Goal: Use online tool/utility: Utilize a website feature to perform a specific function

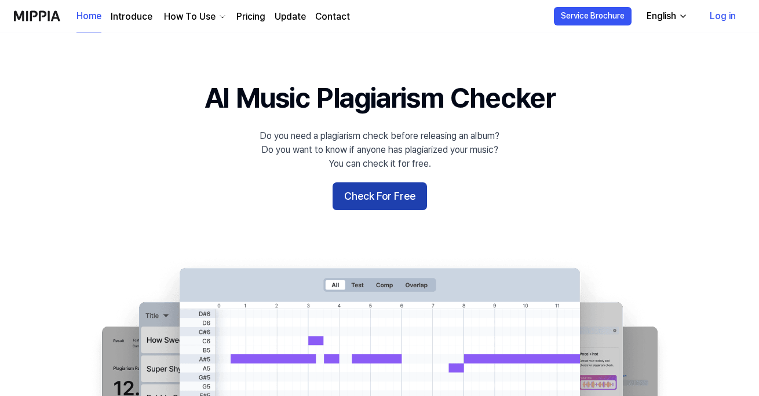
click at [395, 192] on button "Check For Free" at bounding box center [379, 196] width 94 height 28
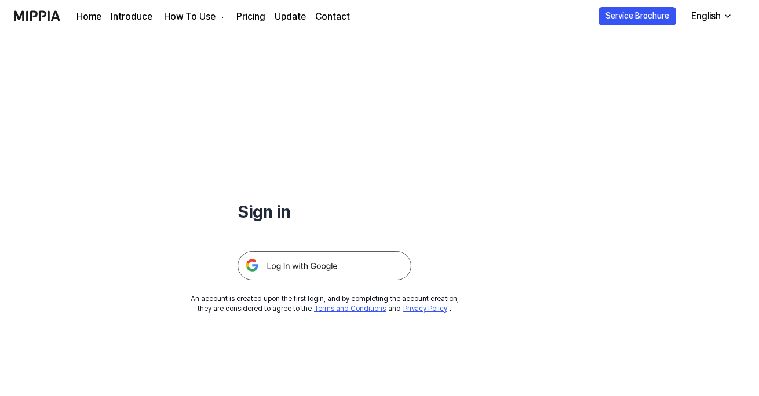
click at [354, 260] on img at bounding box center [324, 265] width 174 height 29
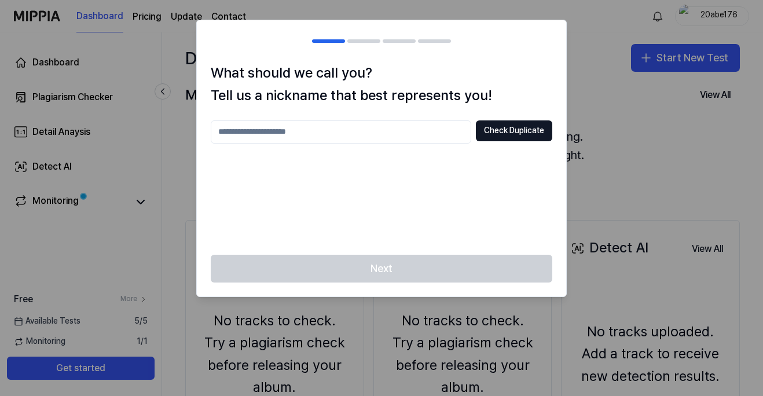
click at [387, 129] on input "text" at bounding box center [341, 131] width 261 height 23
type input "********"
click at [496, 119] on div "What should we call you? Tell us a nickname that best represents you! ******** …" at bounding box center [381, 158] width 369 height 193
click at [501, 125] on button "Check Duplicate" at bounding box center [514, 130] width 76 height 21
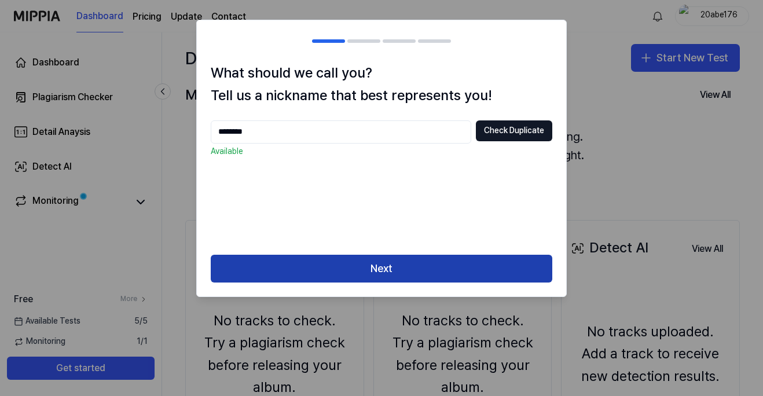
click at [398, 268] on button "Next" at bounding box center [382, 269] width 342 height 28
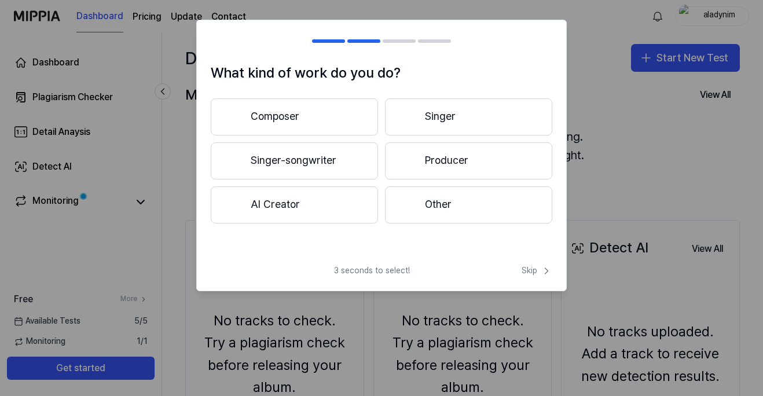
click at [299, 123] on button "Composer" at bounding box center [294, 116] width 167 height 37
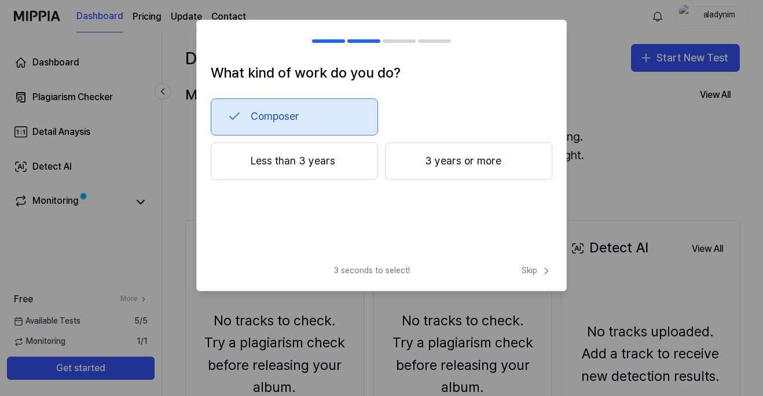
click at [441, 123] on div "Composer" at bounding box center [382, 116] width 342 height 37
click at [312, 125] on button "Composer" at bounding box center [294, 116] width 167 height 37
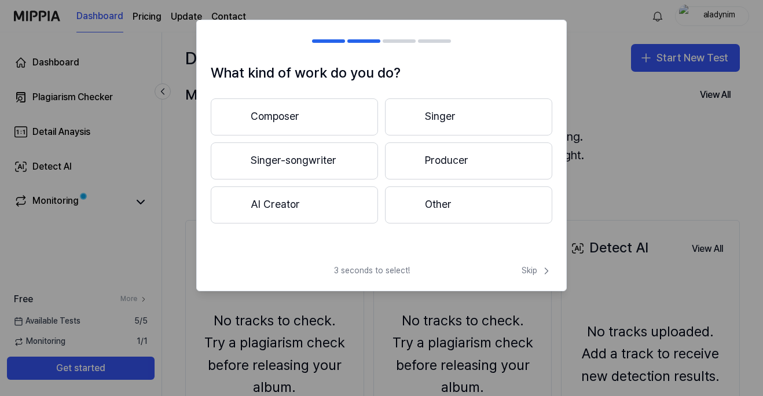
click at [431, 123] on button "Singer" at bounding box center [468, 116] width 167 height 37
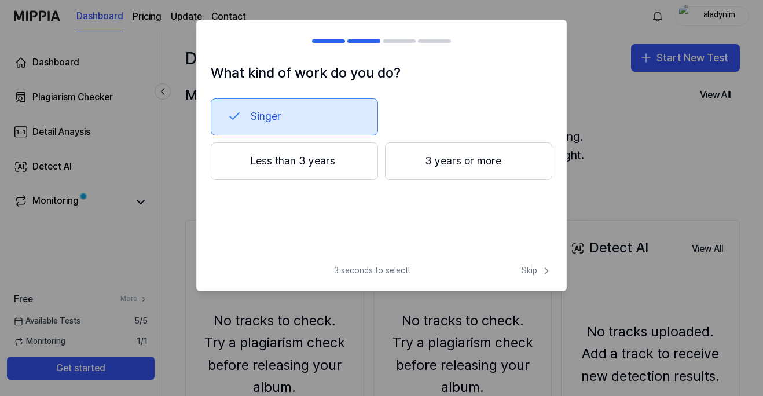
click at [464, 163] on button "3 years or more" at bounding box center [468, 161] width 167 height 38
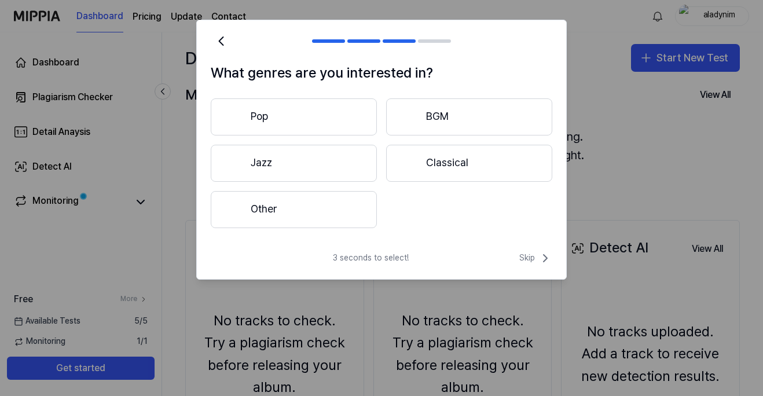
click at [326, 204] on button "Other" at bounding box center [294, 209] width 166 height 37
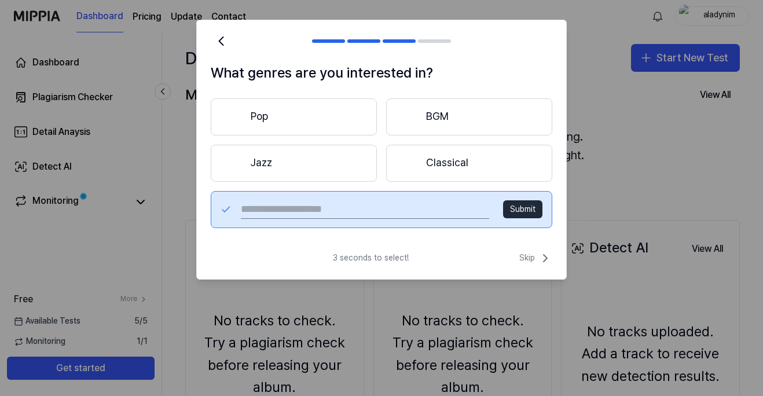
click at [414, 207] on input "text" at bounding box center [365, 209] width 248 height 19
type input "****"
click at [527, 210] on button "Submit" at bounding box center [522, 209] width 39 height 19
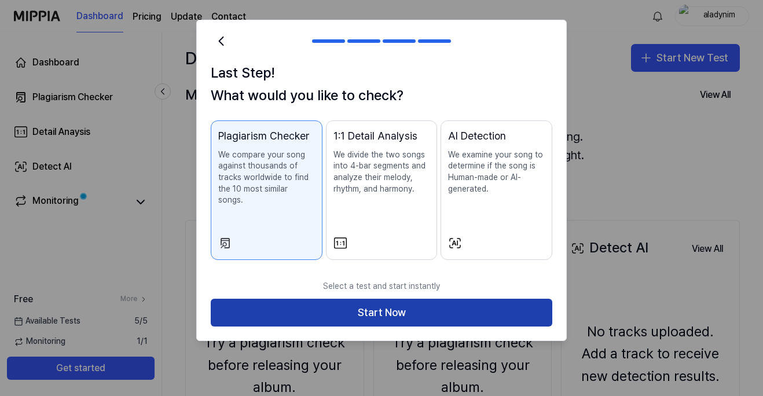
click at [418, 302] on button "Start Now" at bounding box center [382, 313] width 342 height 28
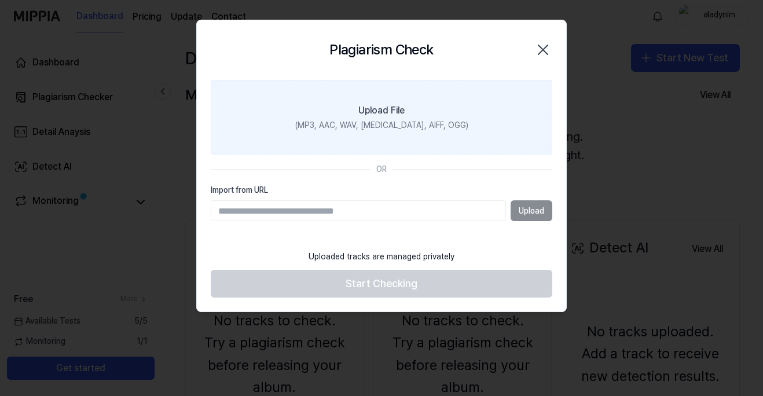
click at [505, 151] on label "Upload File (MP3, AAC, WAV, FLAC, AIFF, OGG)" at bounding box center [382, 117] width 342 height 75
click at [0, 0] on input "Upload File (MP3, AAC, WAV, FLAC, AIFF, OGG)" at bounding box center [0, 0] width 0 height 0
click at [401, 126] on div "(MP3, AAC, WAV, FLAC, AIFF, OGG)" at bounding box center [381, 126] width 173 height 12
click at [0, 0] on input "Upload File (MP3, AAC, WAV, FLAC, AIFF, OGG)" at bounding box center [0, 0] width 0 height 0
click at [427, 108] on label "Upload File (MP3, AAC, WAV, FLAC, AIFF, OGG)" at bounding box center [382, 117] width 342 height 75
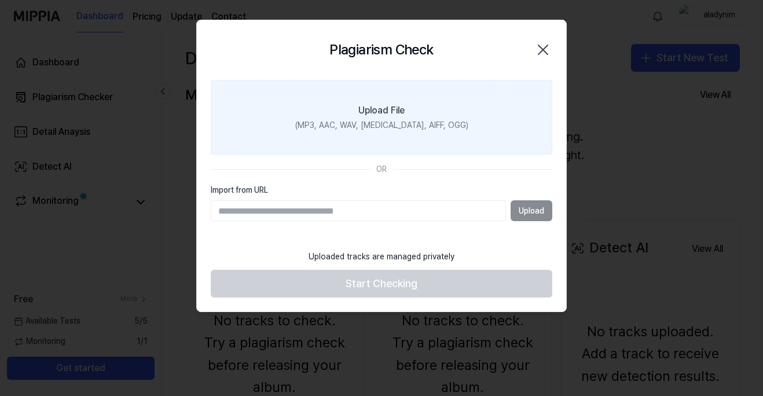
click at [0, 0] on input "Upload File (MP3, AAC, WAV, FLAC, AIFF, OGG)" at bounding box center [0, 0] width 0 height 0
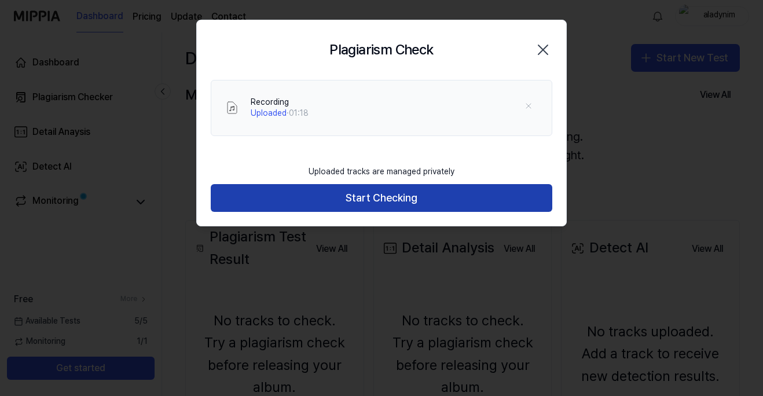
click at [406, 197] on button "Start Checking" at bounding box center [382, 198] width 342 height 28
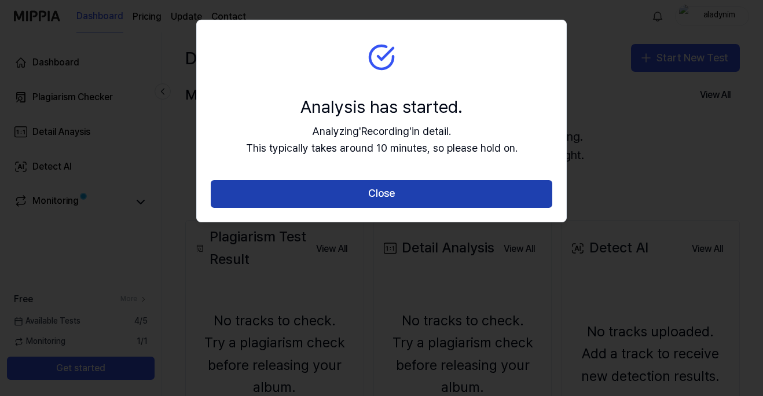
click at [407, 199] on button "Close" at bounding box center [382, 194] width 342 height 28
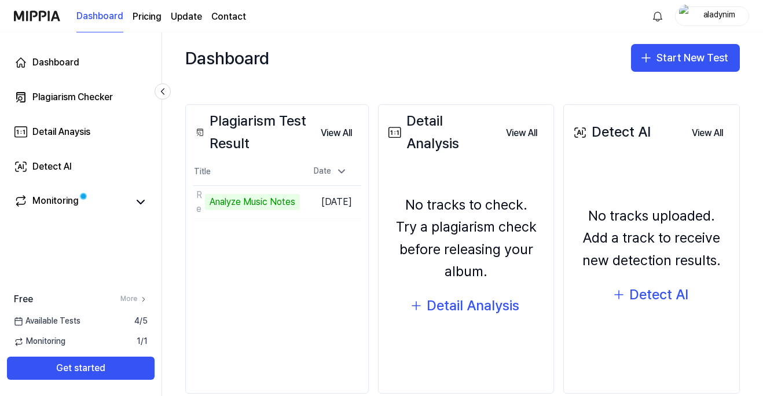
scroll to position [137, 0]
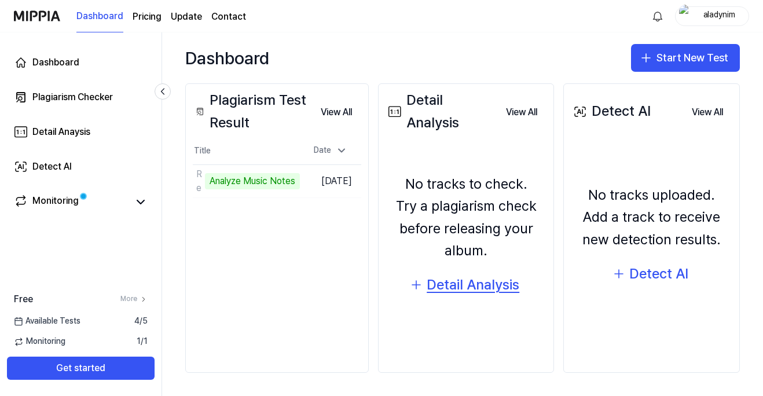
click at [470, 289] on div "Detail Analysis" at bounding box center [473, 285] width 93 height 22
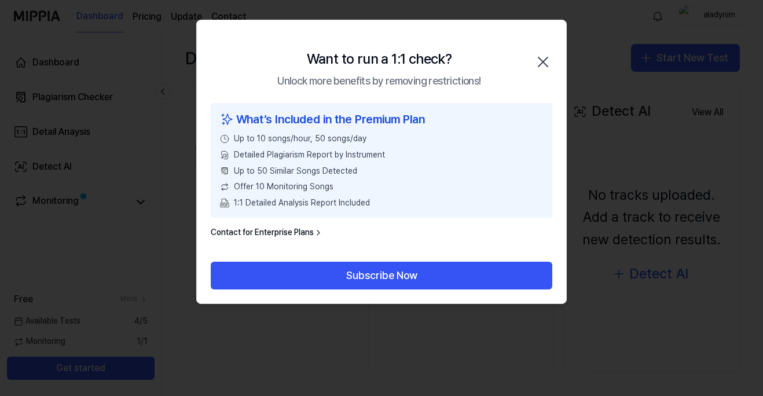
click at [544, 58] on icon "button" at bounding box center [543, 62] width 19 height 19
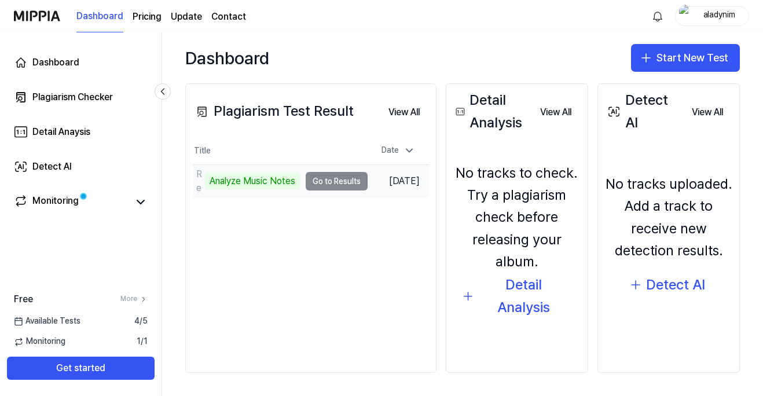
click at [325, 180] on td "Recording Analyze Music Notes Go to Results" at bounding box center [280, 181] width 175 height 32
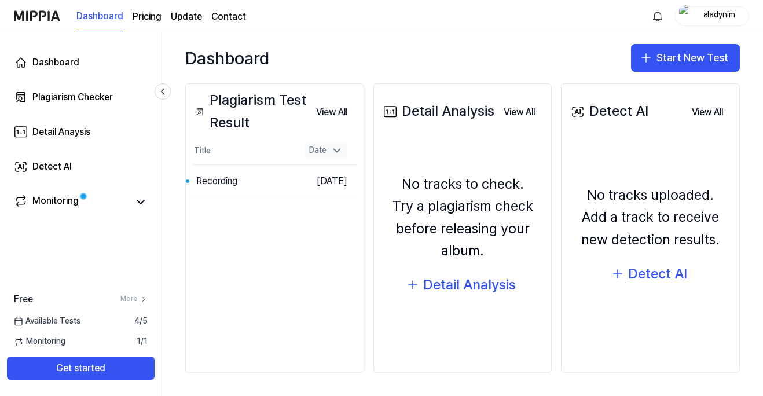
click at [333, 149] on icon at bounding box center [337, 151] width 12 height 12
click at [316, 111] on button "View All" at bounding box center [332, 112] width 50 height 23
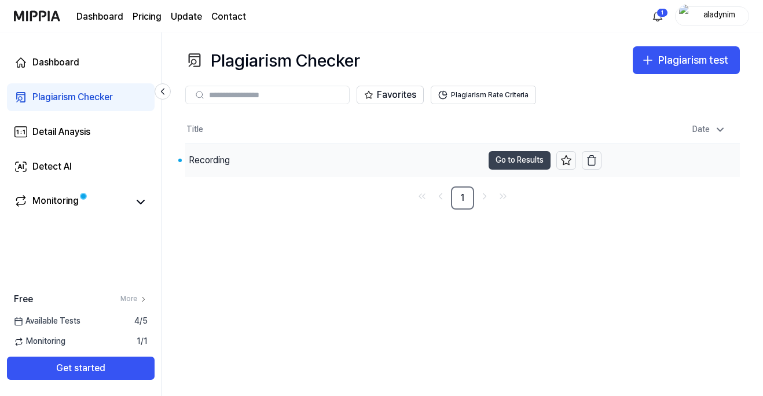
click at [520, 165] on button "Go to Results" at bounding box center [520, 160] width 62 height 19
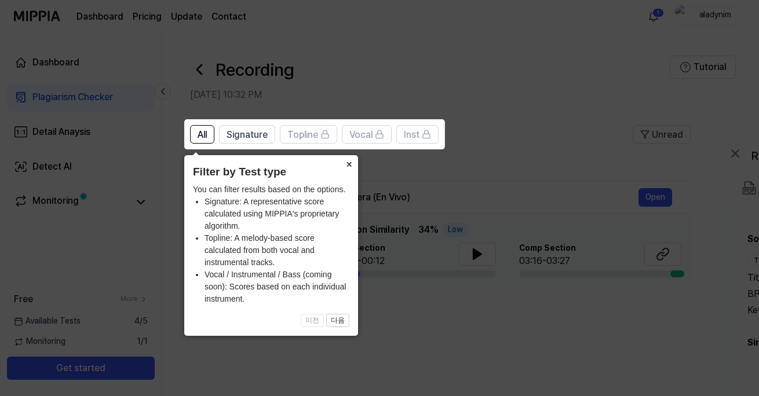
click at [350, 161] on button "×" at bounding box center [348, 163] width 19 height 16
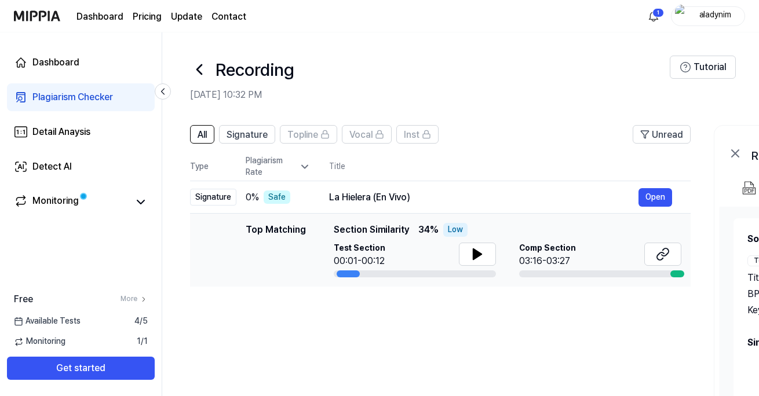
scroll to position [58, 0]
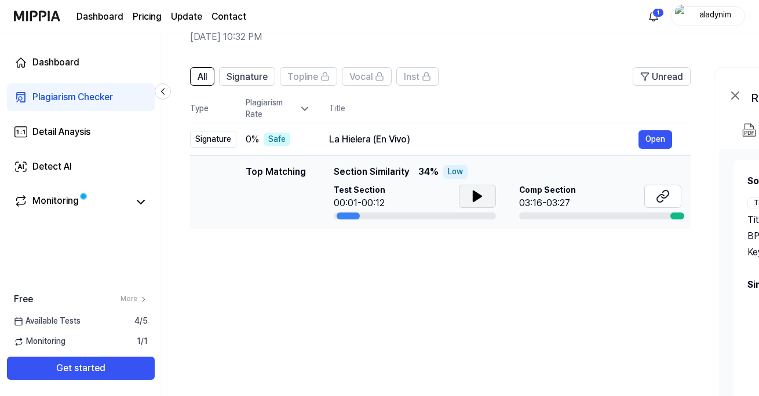
click at [487, 200] on button at bounding box center [477, 196] width 37 height 23
click at [652, 144] on button "Open" at bounding box center [655, 139] width 34 height 19
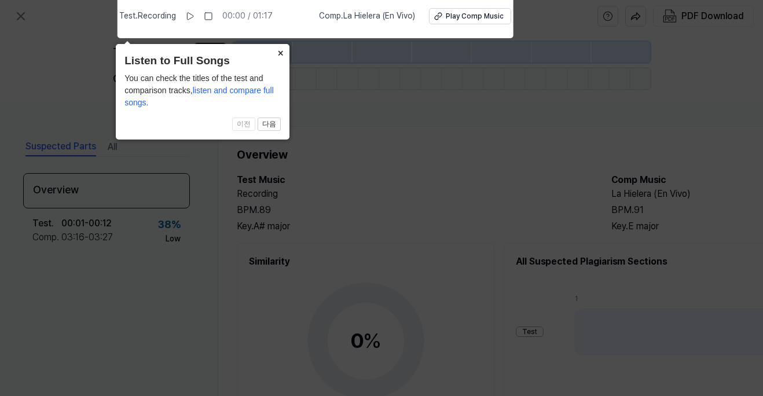
click at [284, 54] on button "×" at bounding box center [280, 52] width 19 height 16
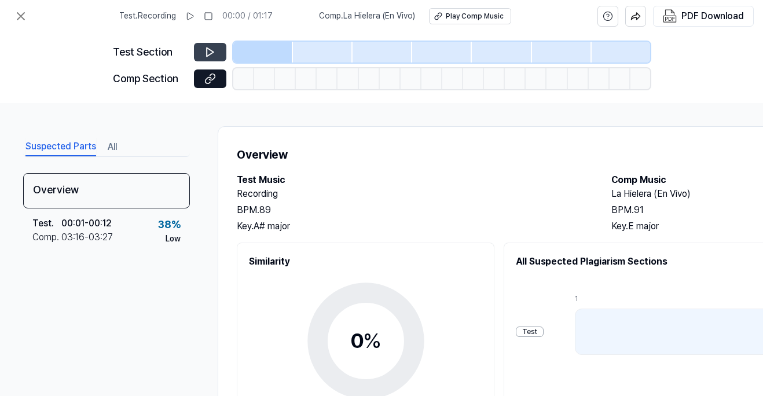
click at [214, 53] on icon at bounding box center [210, 52] width 12 height 12
click at [210, 53] on icon at bounding box center [210, 52] width 12 height 12
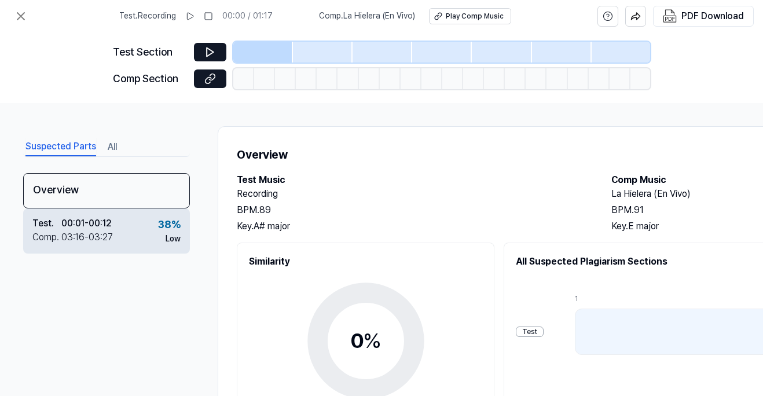
click at [104, 219] on div "00:01 - 00:12" at bounding box center [86, 224] width 50 height 14
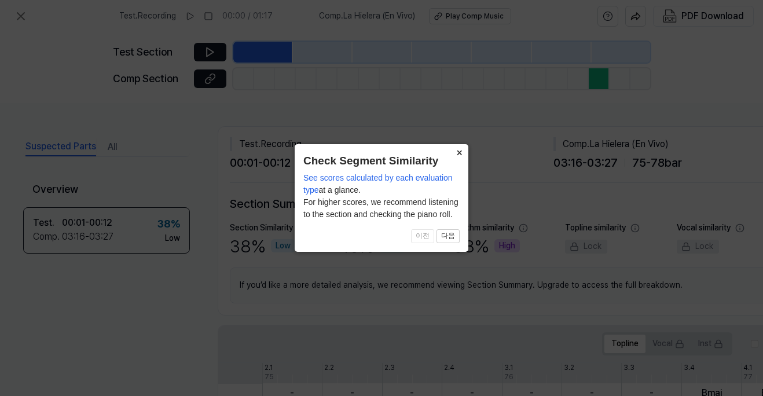
click at [456, 148] on button "×" at bounding box center [459, 152] width 19 height 16
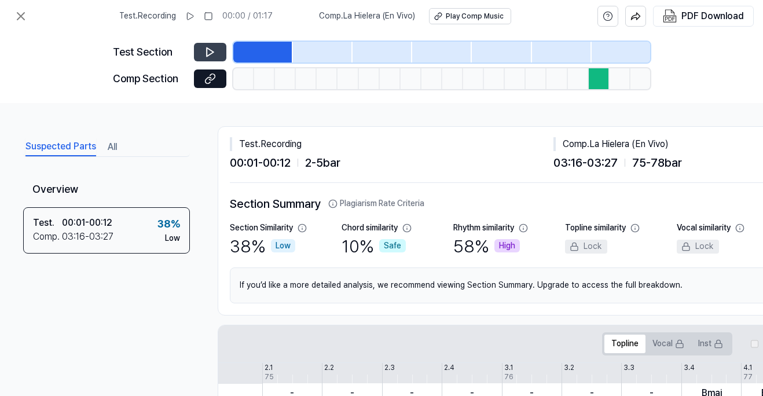
click at [206, 50] on icon at bounding box center [210, 52] width 12 height 12
click at [207, 78] on icon at bounding box center [209, 80] width 6 height 6
click at [457, 17] on div "Play Comp Music" at bounding box center [474, 17] width 58 height 10
click at [25, 10] on icon at bounding box center [21, 16] width 14 height 14
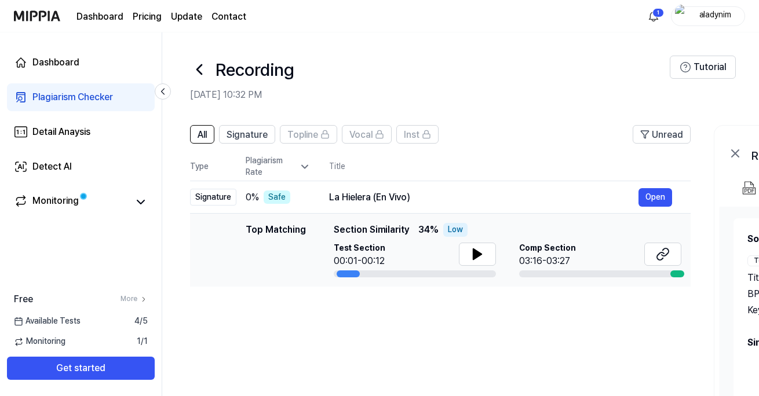
click at [307, 158] on div "Plagiarism Rate" at bounding box center [278, 166] width 65 height 23
click at [305, 161] on icon at bounding box center [305, 167] width 12 height 12
click at [251, 131] on span "Signature" at bounding box center [246, 135] width 41 height 14
click at [208, 129] on button "All" at bounding box center [202, 134] width 24 height 19
